Goal: Task Accomplishment & Management: Use online tool/utility

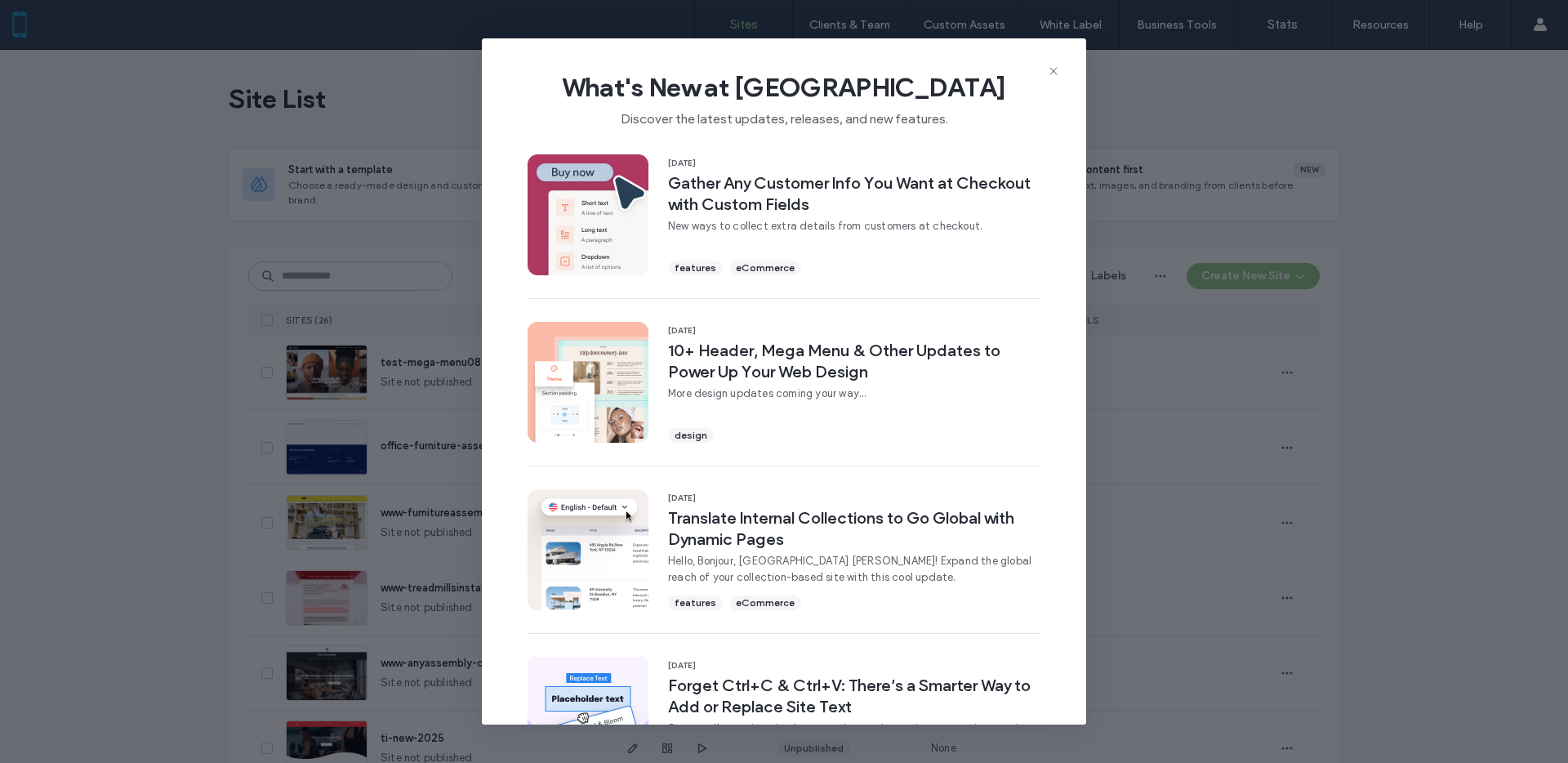
click at [433, 306] on div "What's New at [GEOGRAPHIC_DATA] Discover the latest updates, releases, and new …" at bounding box center [784, 381] width 1568 height 763
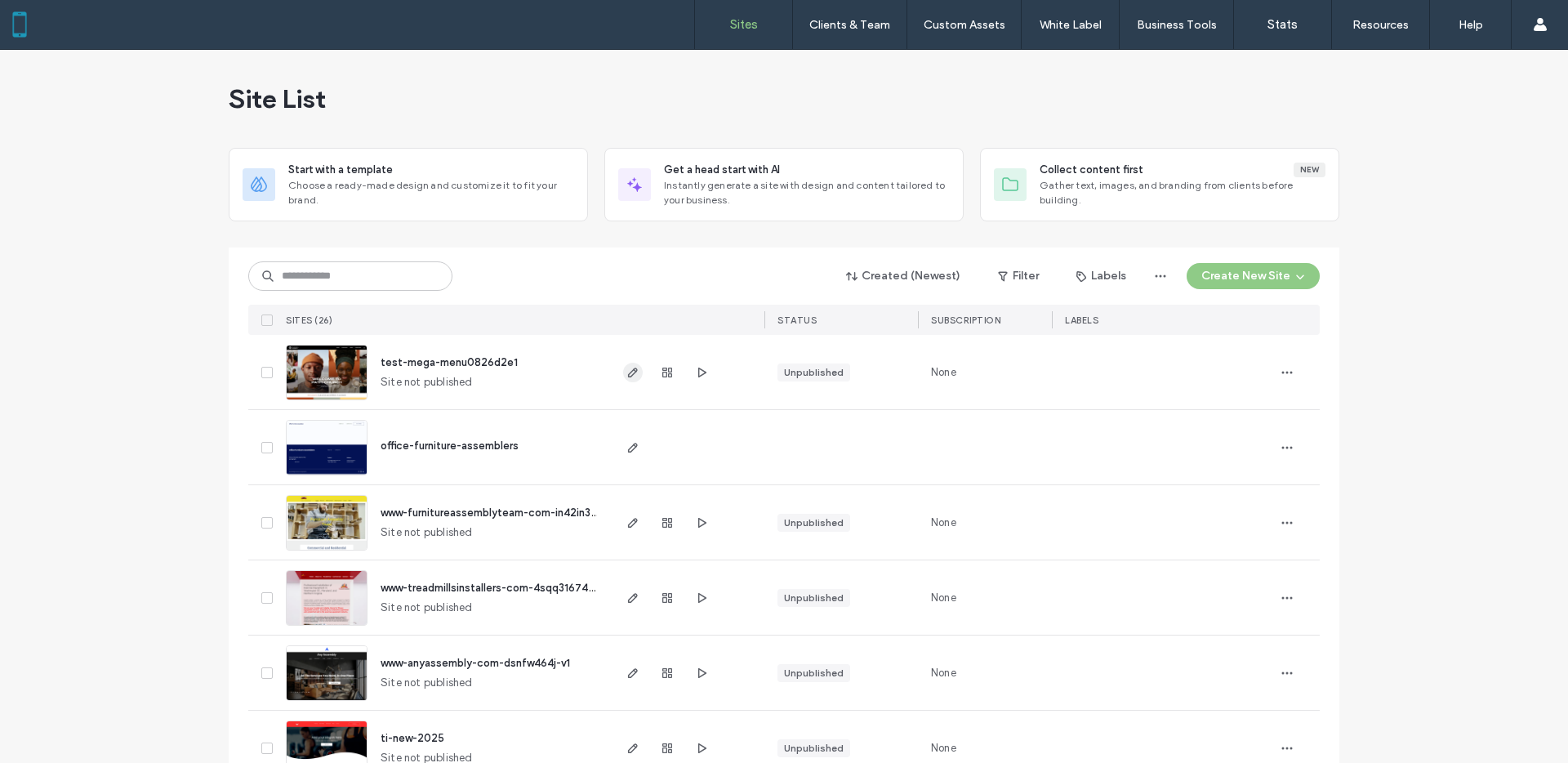
click at [629, 370] on icon "button" at bounding box center [633, 372] width 13 height 13
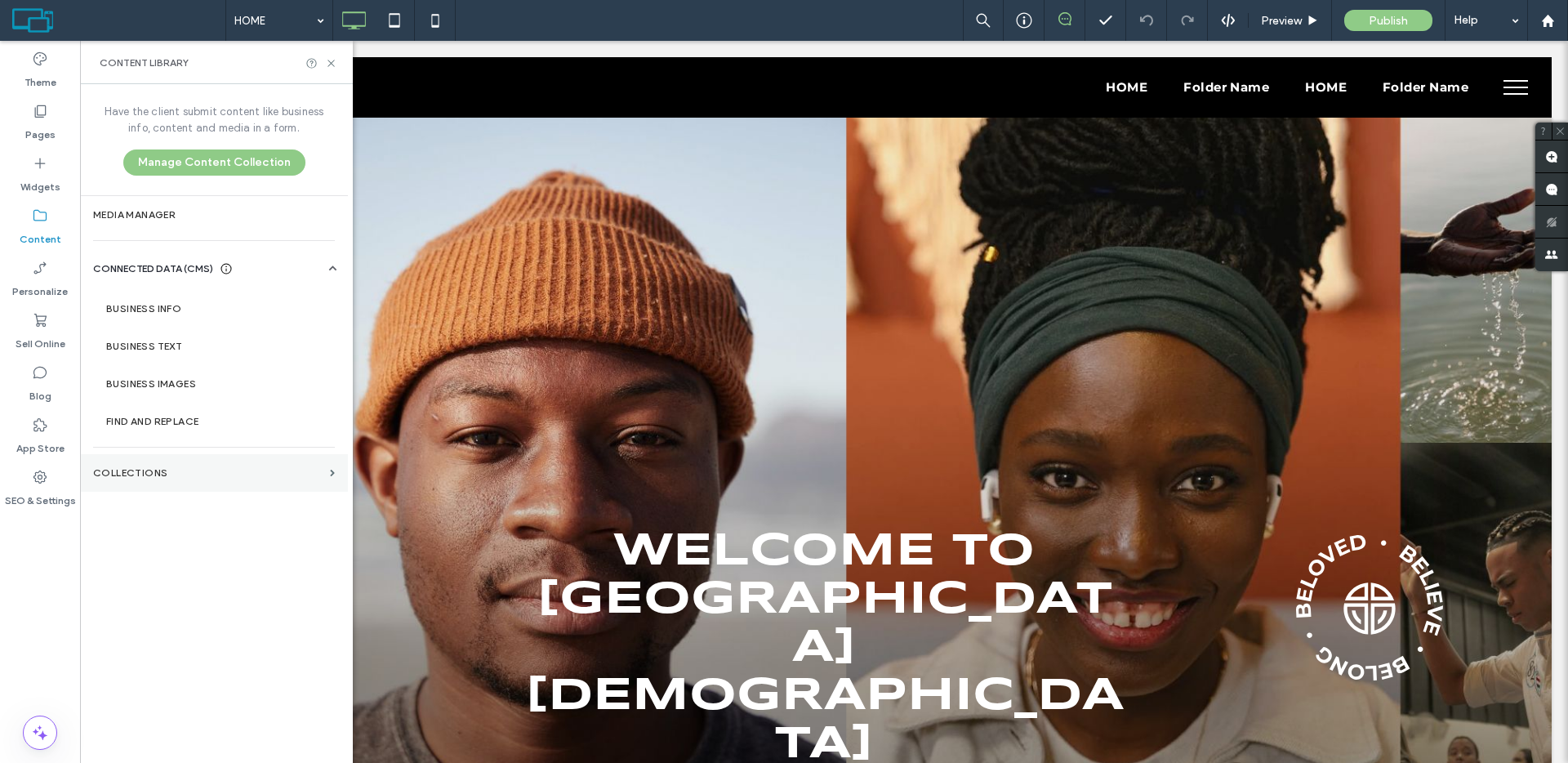
click at [171, 468] on label "Collections" at bounding box center [207, 474] width 230 height 12
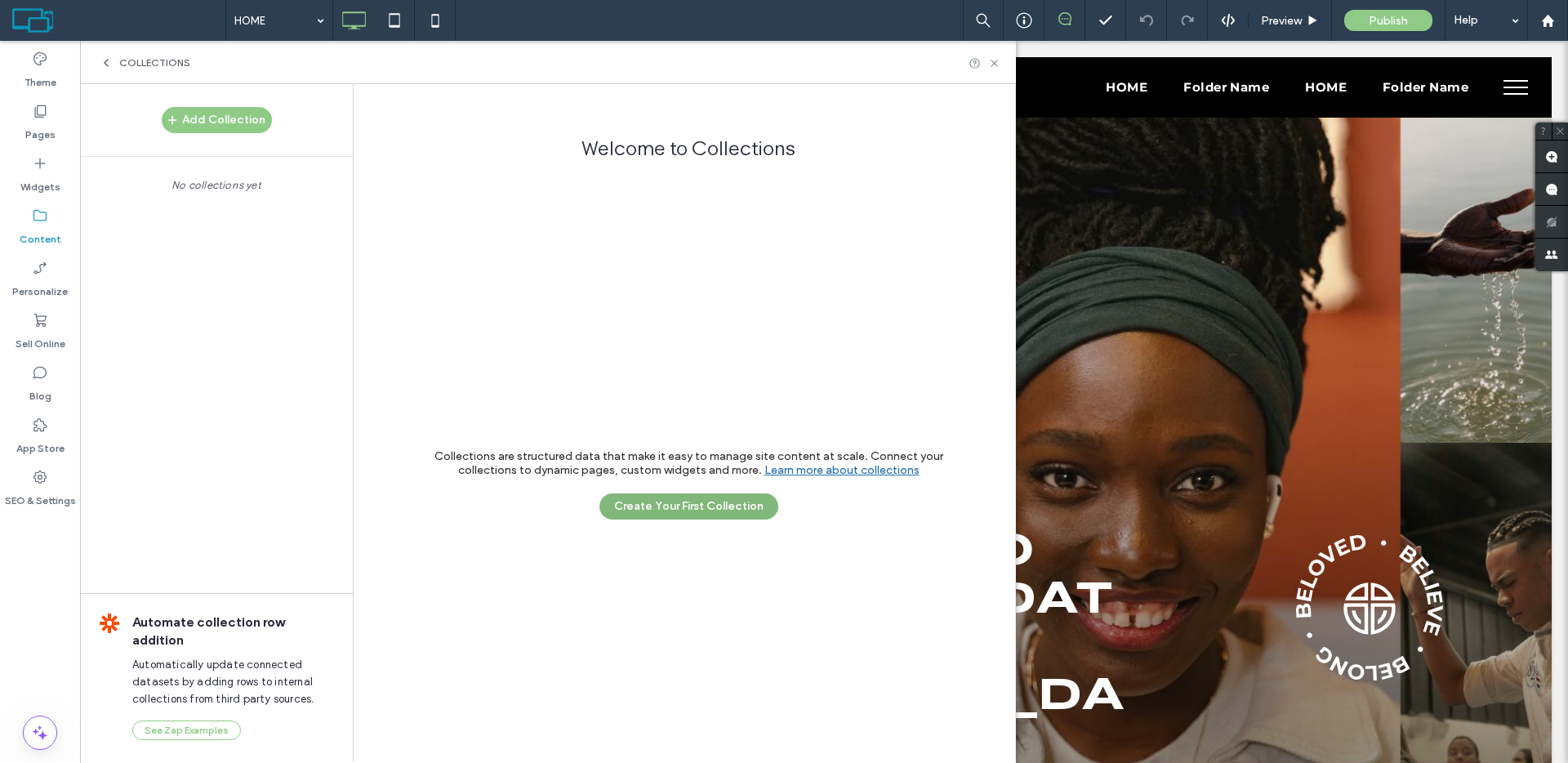
click at [710, 510] on button "Create Your First Collection" at bounding box center [689, 506] width 179 height 26
